Goal: Task Accomplishment & Management: Manage account settings

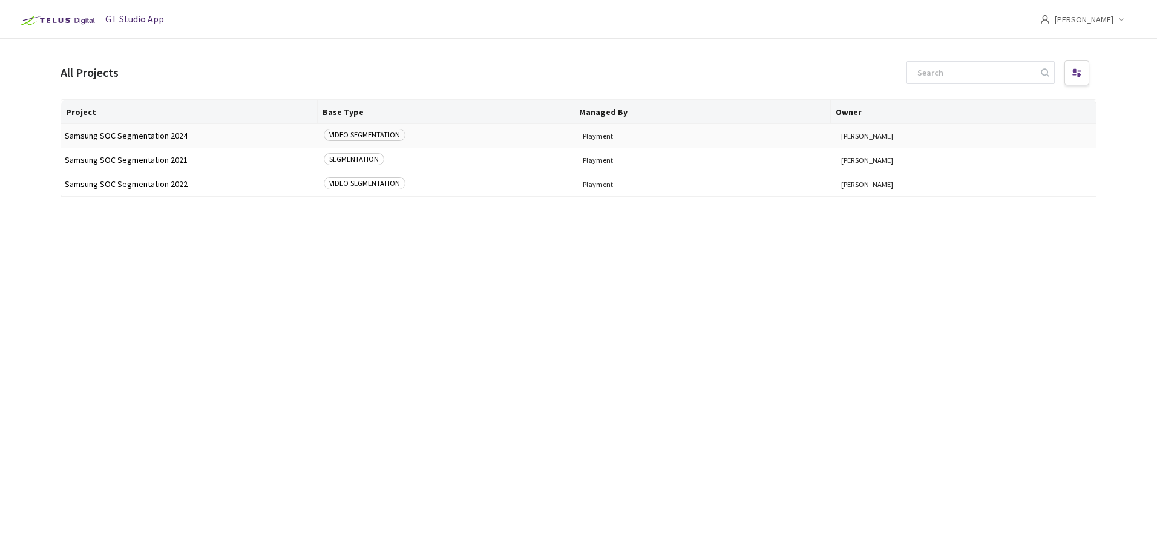
click at [140, 136] on span "Samsung SOC Segmentation 2024" at bounding box center [190, 135] width 251 height 9
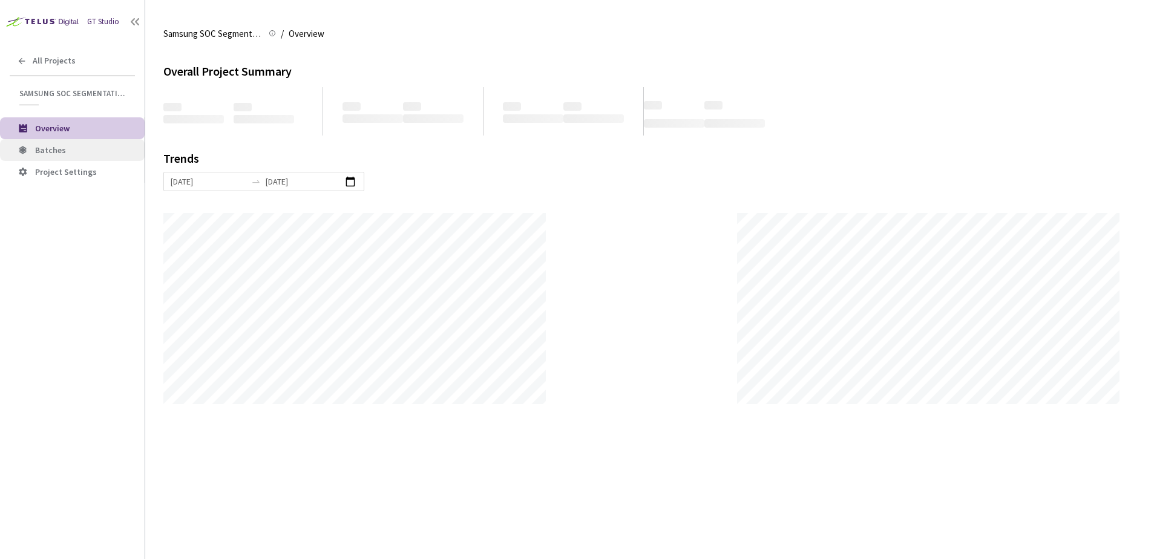
scroll to position [559, 1157]
click at [44, 145] on span "Batches" at bounding box center [50, 150] width 31 height 11
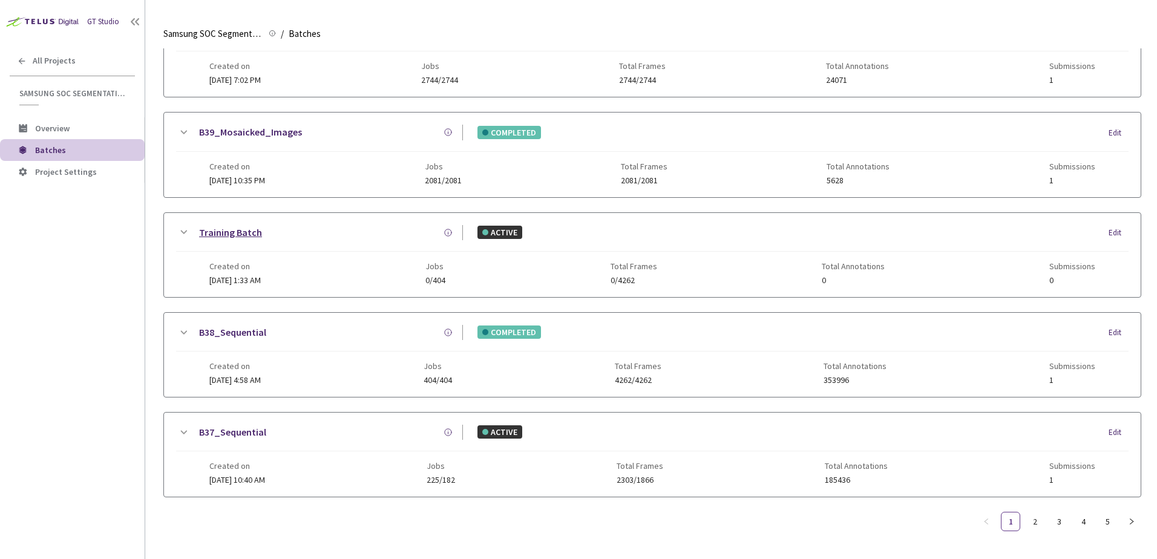
scroll to position [584, 0]
click at [1033, 513] on link "2" at bounding box center [1034, 521] width 18 height 18
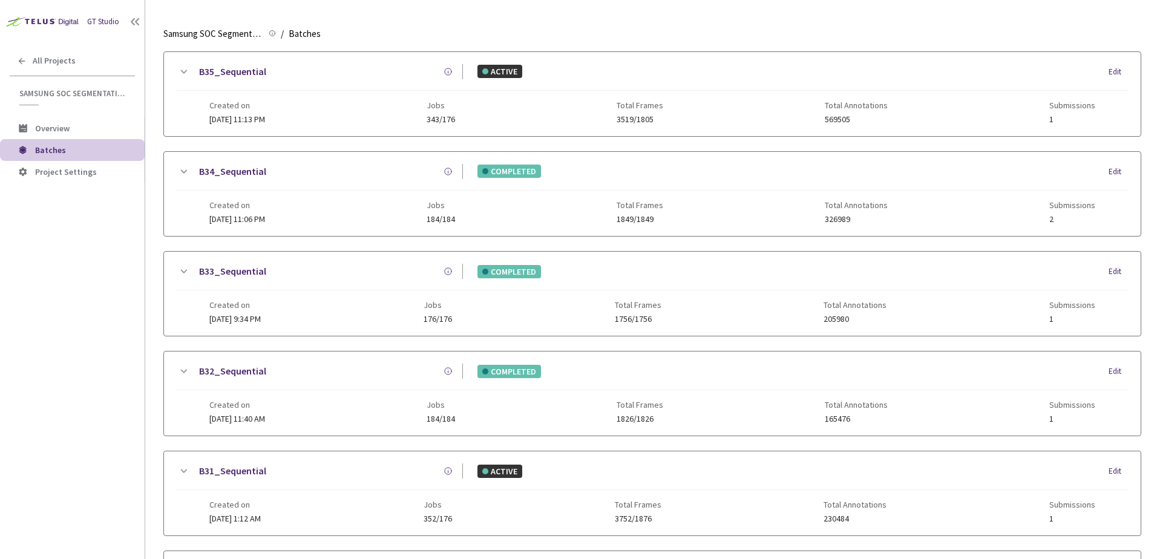
scroll to position [0, 0]
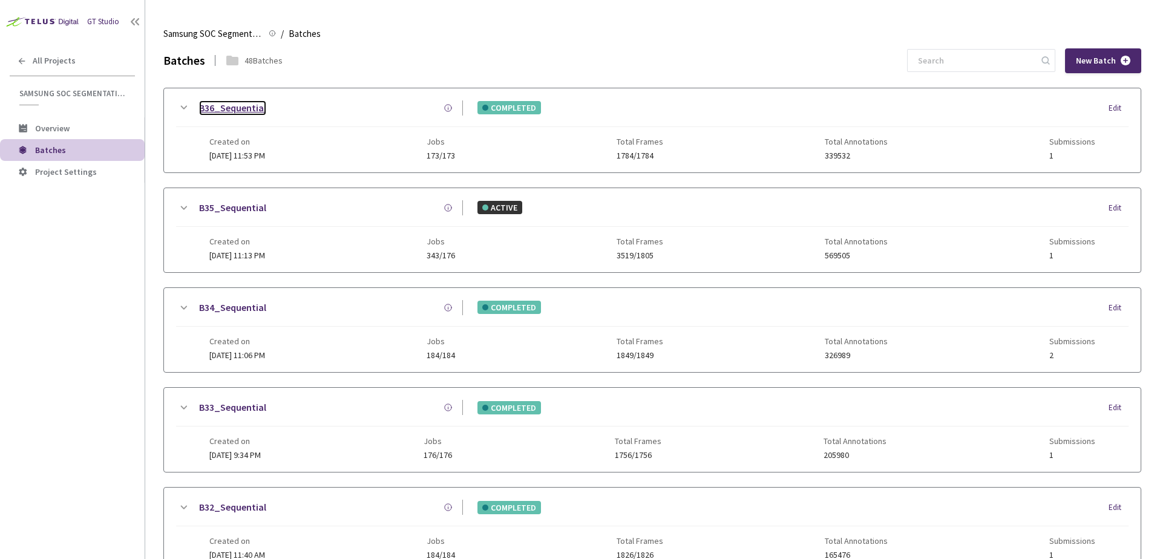
click at [229, 106] on link "B36_Sequential" at bounding box center [232, 107] width 67 height 15
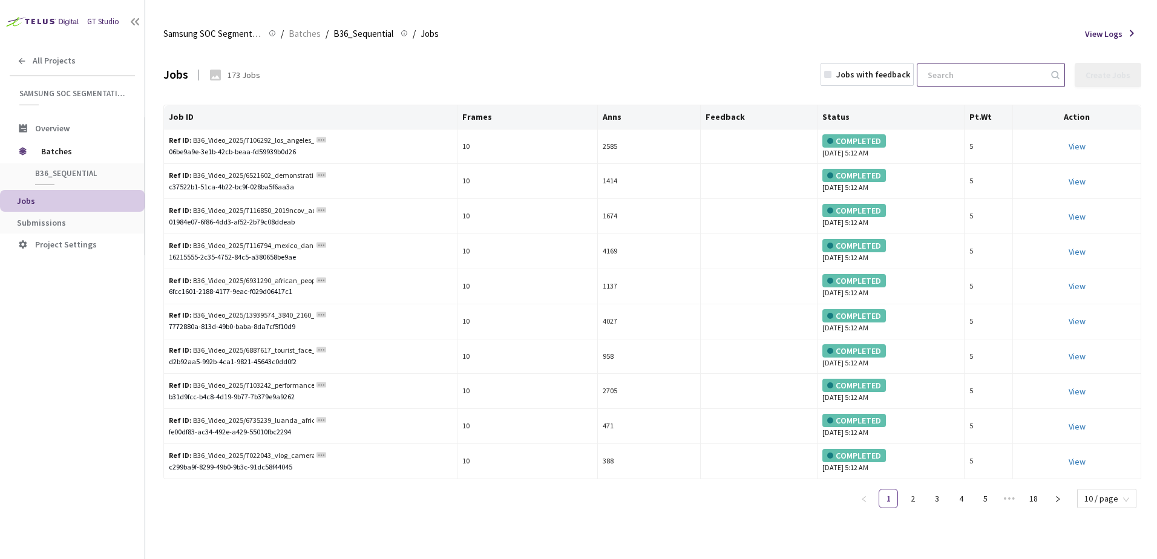
click at [963, 80] on input at bounding box center [984, 75] width 129 height 22
paste input "7015803_friends_conversation_cafe_BBf07e1e55b7fb4a2da29d7e7ae8c6b3c9"
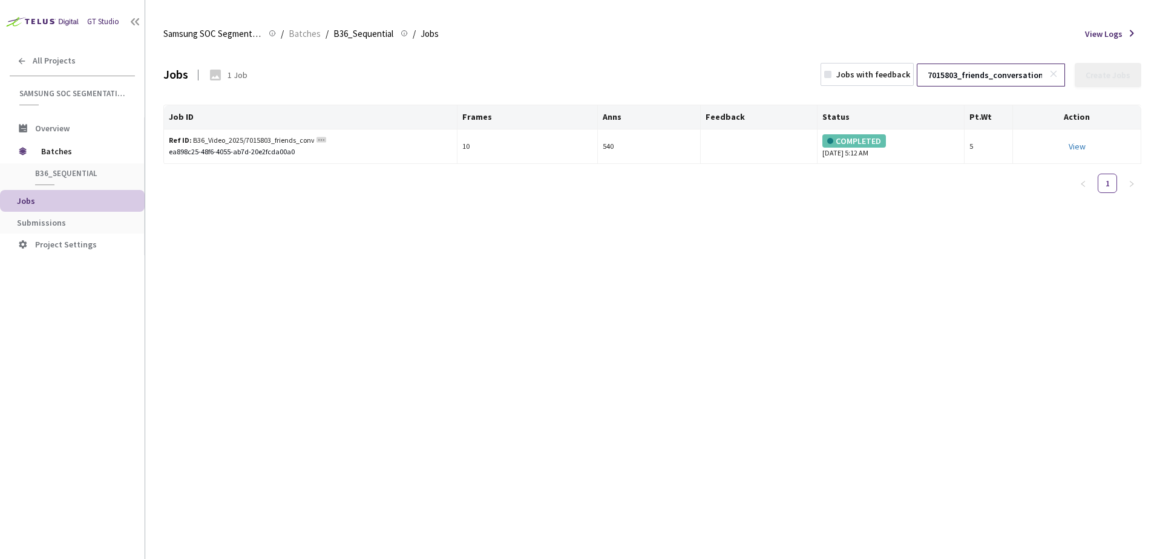
scroll to position [0, 179]
type input "7015803_friends_conversation_cafe_BBf07e1e55b7fb4a2da29d7e7ae8c6b3c9"
click at [1074, 146] on link "View This will only let you view the job and not perform the labelling task." at bounding box center [1076, 146] width 17 height 11
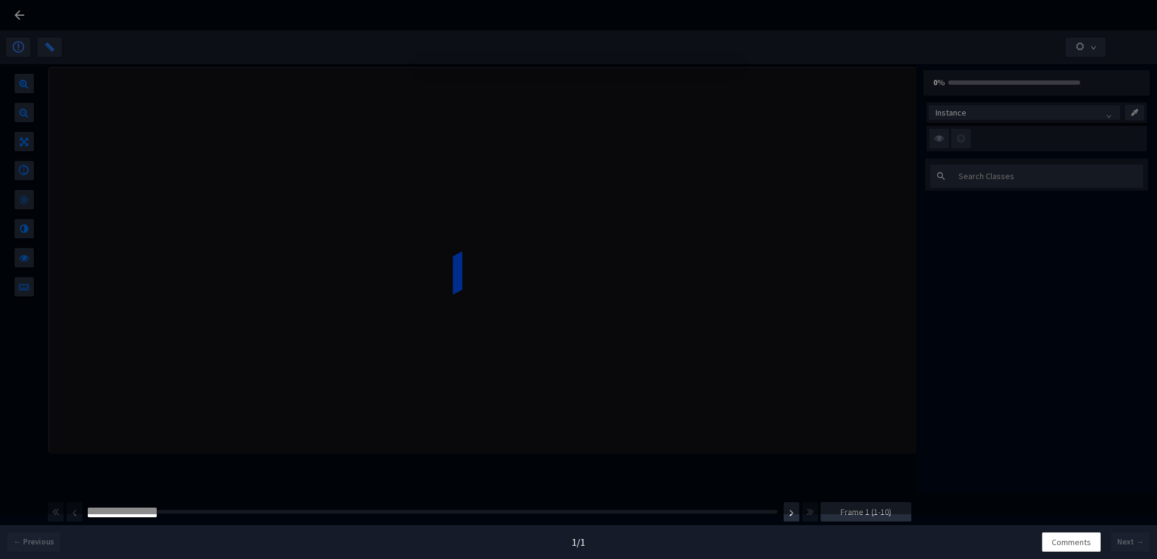
click at [18, 10] on div "There seems to be an error . Please check the uploaded data . Go Back Next Job" at bounding box center [578, 279] width 1157 height 559
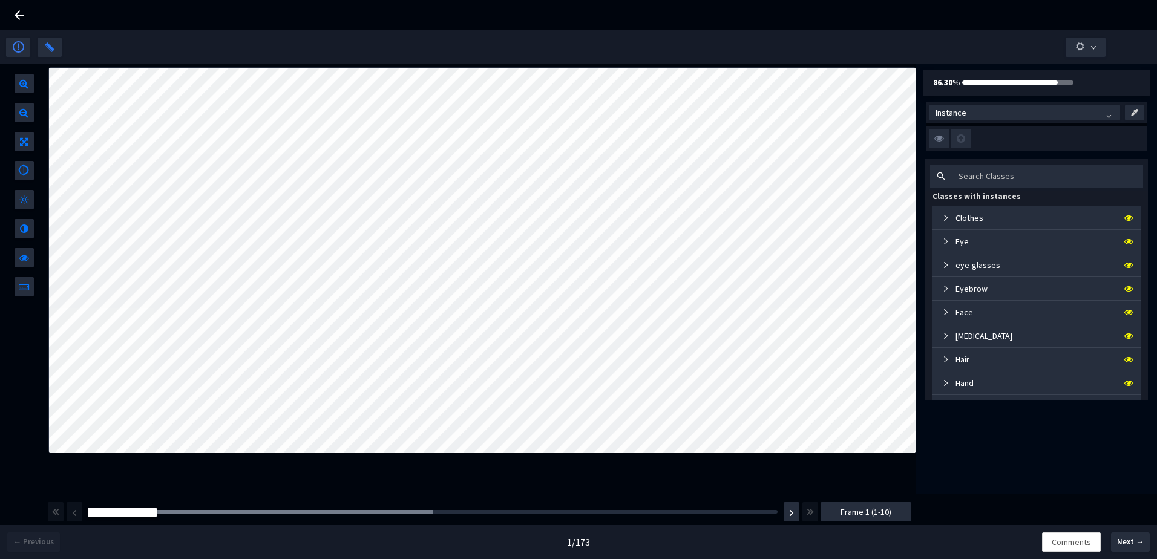
click at [15, 13] on icon at bounding box center [19, 15] width 15 height 15
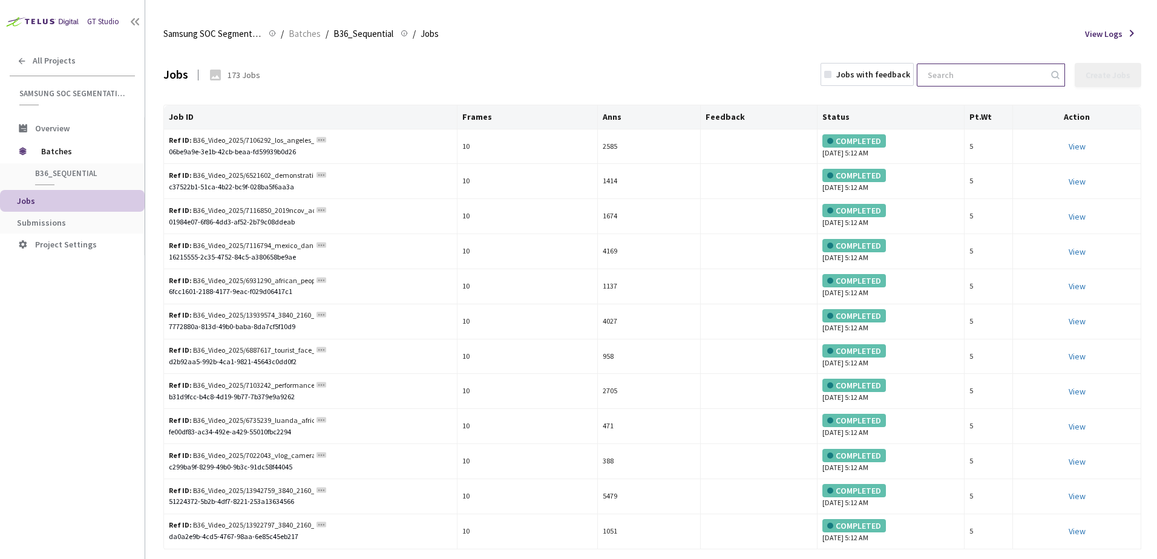
click at [940, 73] on input at bounding box center [984, 75] width 129 height 22
paste input "7015803_friends_conversation_cafe_BBf07e1e55b7fb4a2da29d7e7ae8c6b3c9"
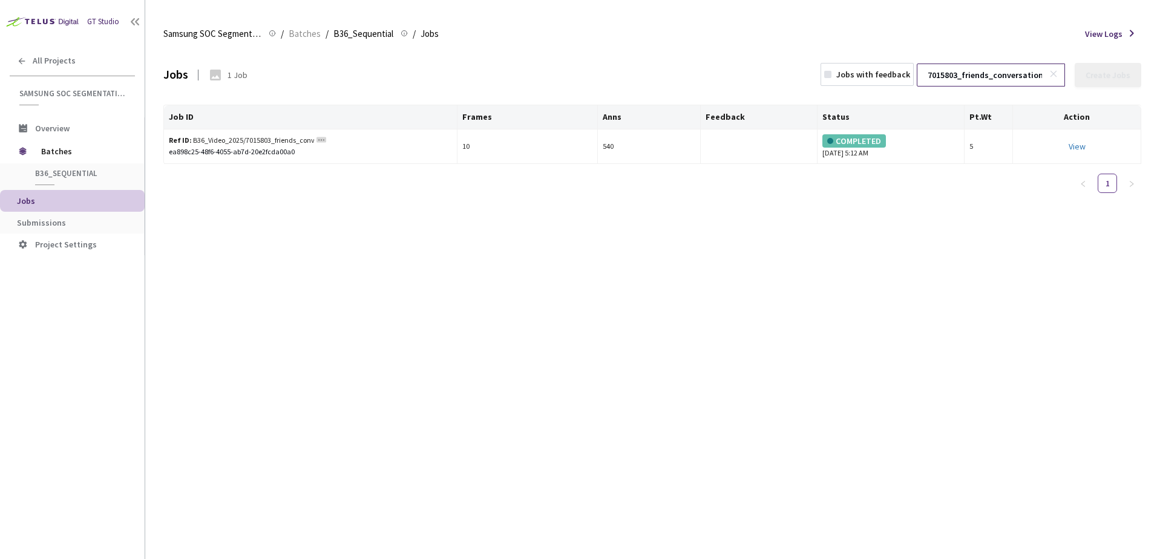
scroll to position [0, 179]
type input "7015803_friends_conversation_cafe_BBf07e1e55b7fb4a2da29d7e7ae8c6b3c9"
click at [1073, 144] on link "View This will only let you view the job and not perform the labelling task." at bounding box center [1076, 146] width 17 height 11
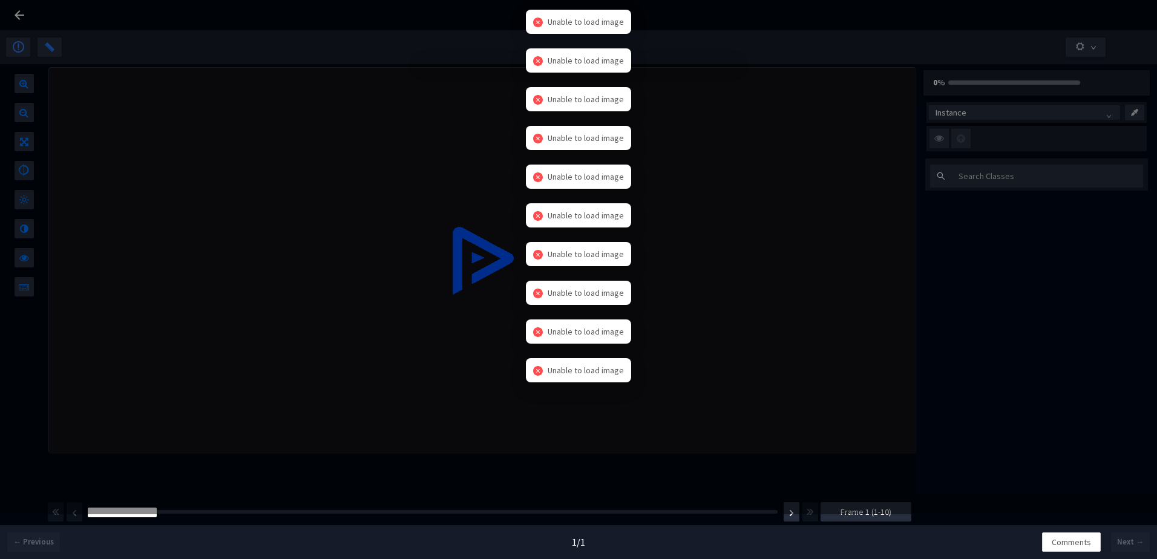
click at [535, 214] on icon "close-circle" at bounding box center [538, 216] width 10 height 10
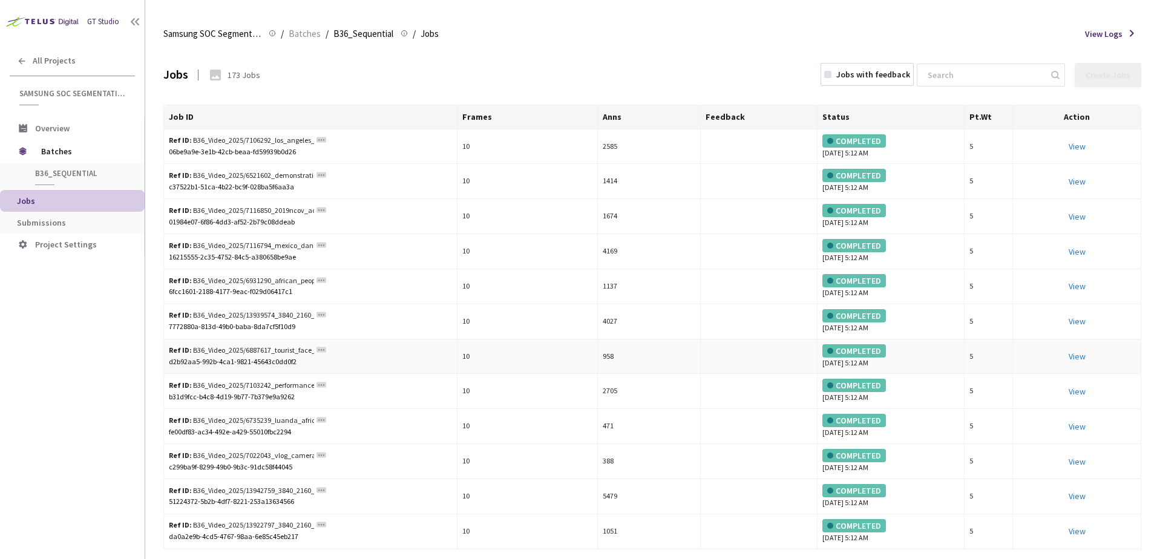
scroll to position [29, 0]
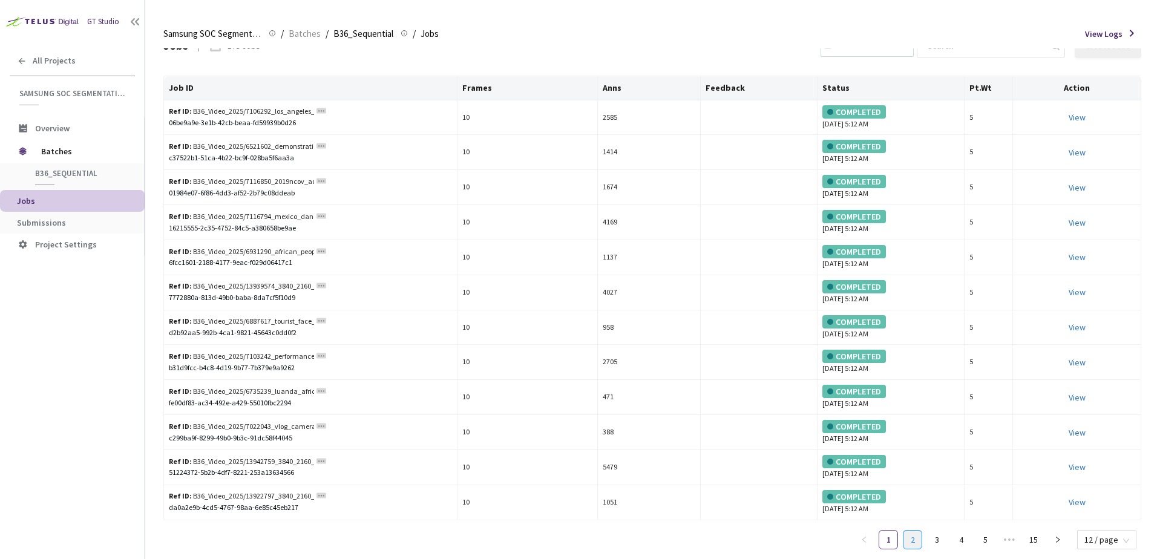
click at [919, 540] on link "2" at bounding box center [912, 540] width 18 height 18
click at [938, 543] on link "3" at bounding box center [936, 540] width 18 height 18
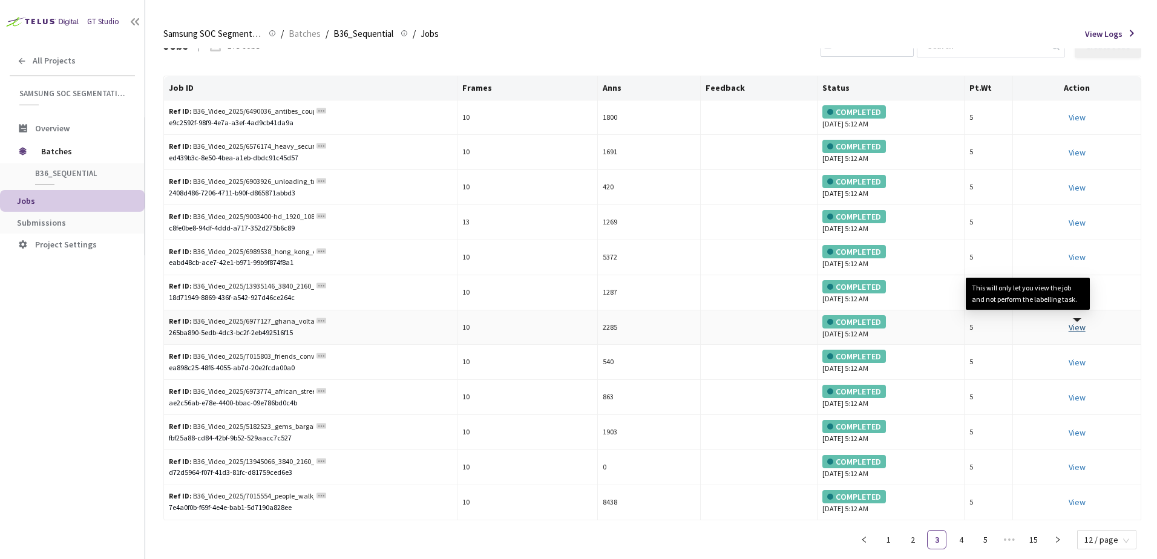
click at [1075, 324] on link "View This will only let you view the job and not perform the labelling task." at bounding box center [1076, 327] width 17 height 11
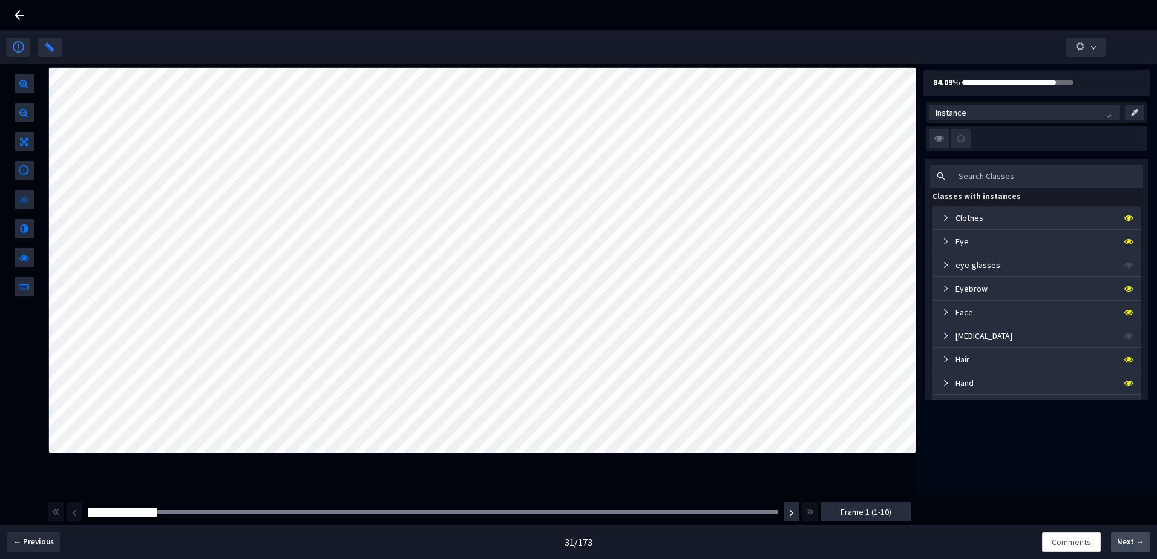
click at [1140, 538] on span "Next →" at bounding box center [1130, 542] width 27 height 12
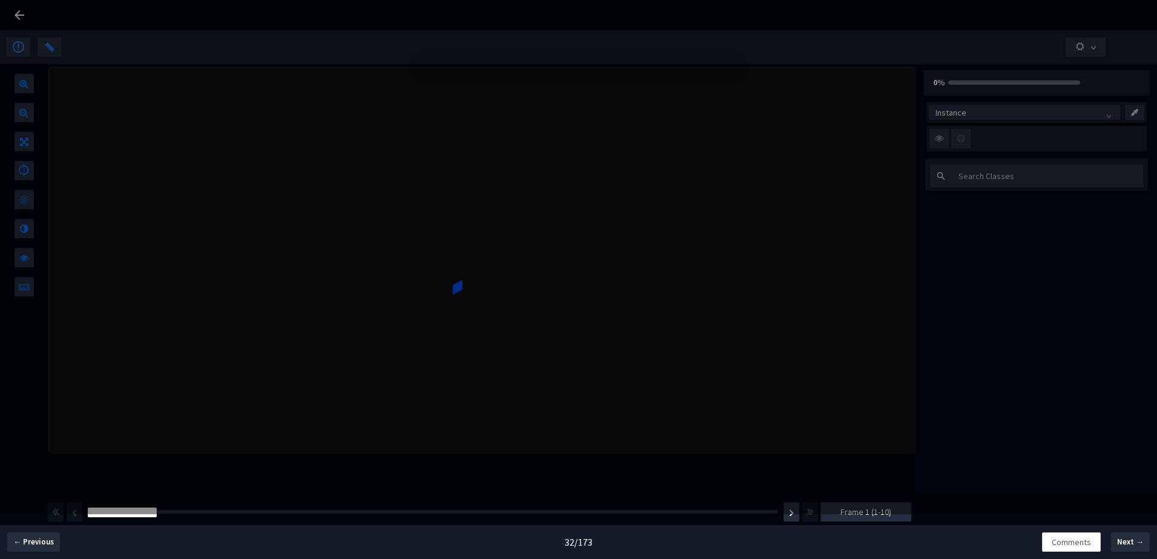
click at [18, 9] on div "There seems to be an error . Please check the uploaded data . Go Back Next Job" at bounding box center [578, 279] width 1157 height 559
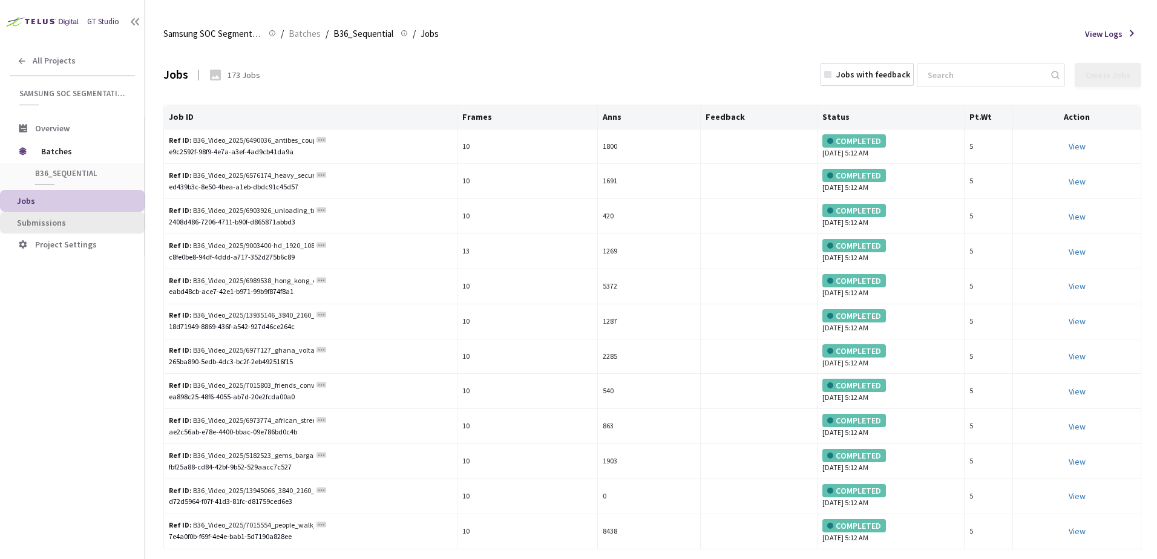
click at [45, 230] on li "Submissions" at bounding box center [72, 223] width 145 height 22
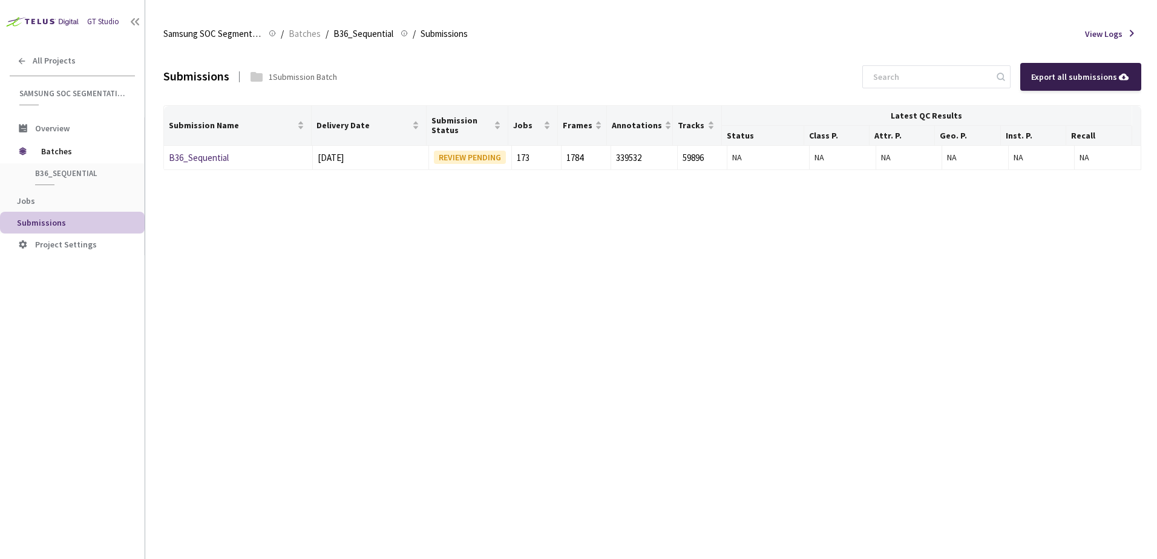
click at [1070, 85] on div "Export all submissions" at bounding box center [1080, 77] width 121 height 28
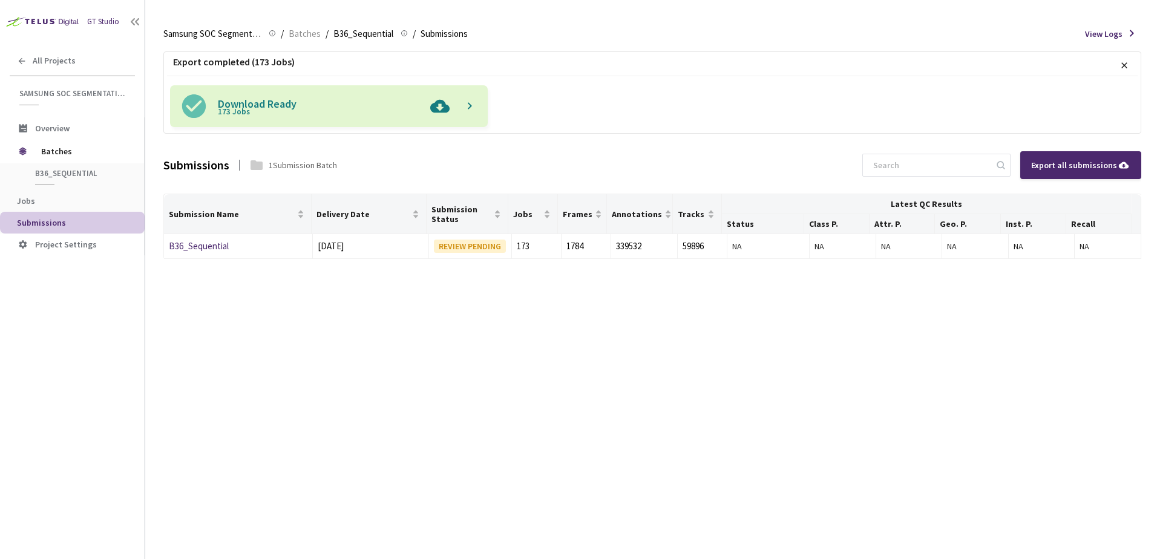
click at [449, 107] on img at bounding box center [439, 106] width 31 height 42
